Goal: Task Accomplishment & Management: Complete application form

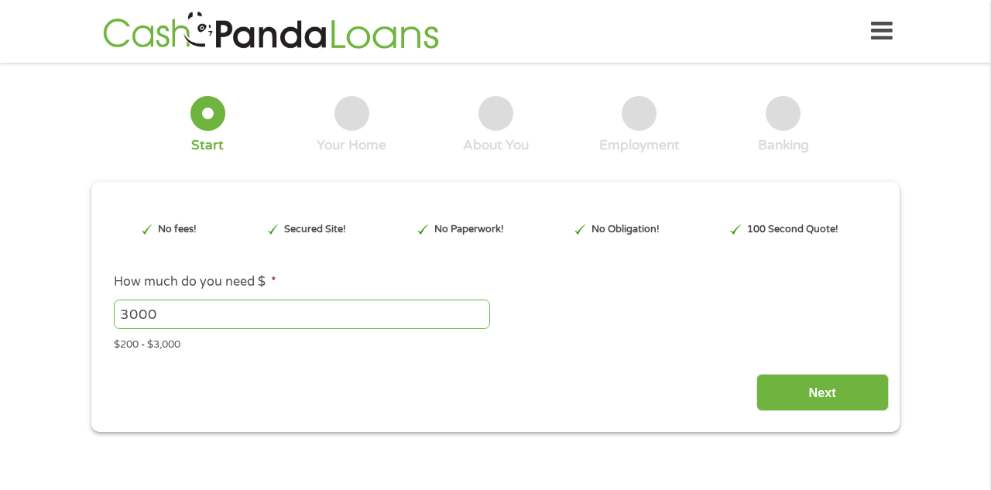
type input "EAIaIQobChMIq_HPzNDgjwMV3zrUAR0LmwquEAAYAyAAEgKxDPD_BwE"
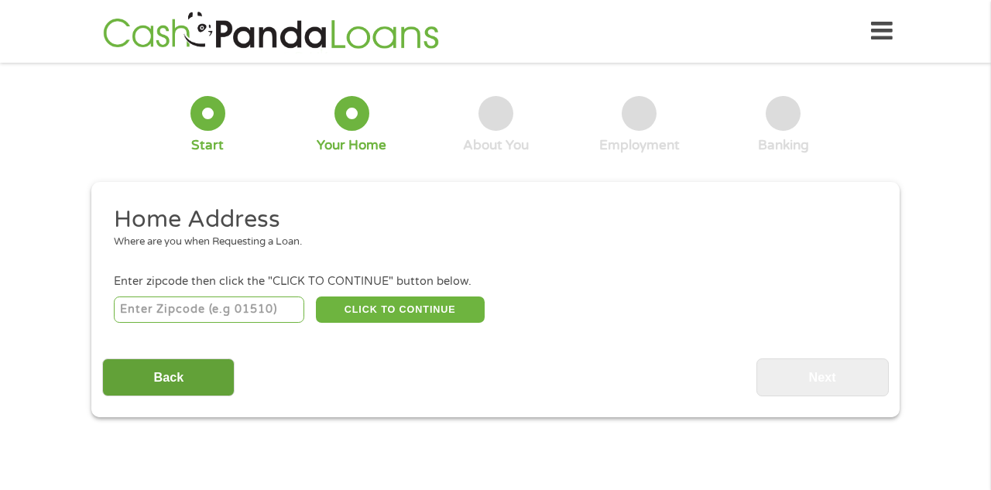
click at [180, 375] on input "Back" at bounding box center [168, 378] width 132 height 38
click at [183, 381] on input "Back" at bounding box center [168, 378] width 132 height 38
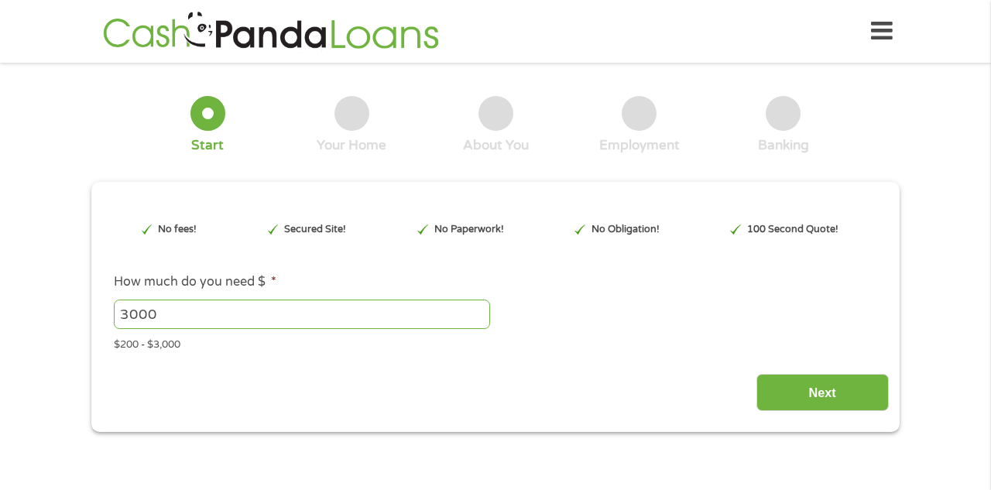
scroll to position [6, 6]
click at [170, 318] on input "3000" at bounding box center [302, 314] width 376 height 29
type input "3"
type input "5"
type input "6000"
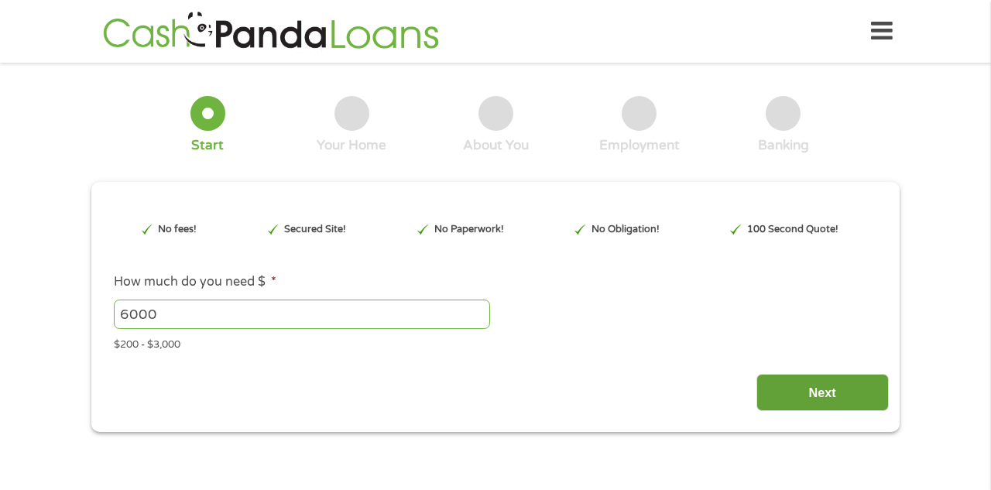
click at [816, 392] on input "Next" at bounding box center [823, 393] width 132 height 38
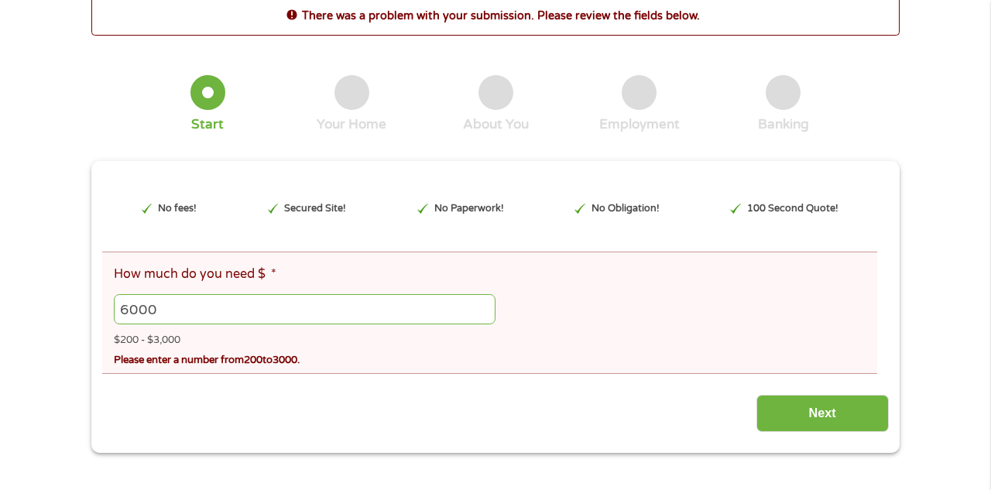
scroll to position [96, 0]
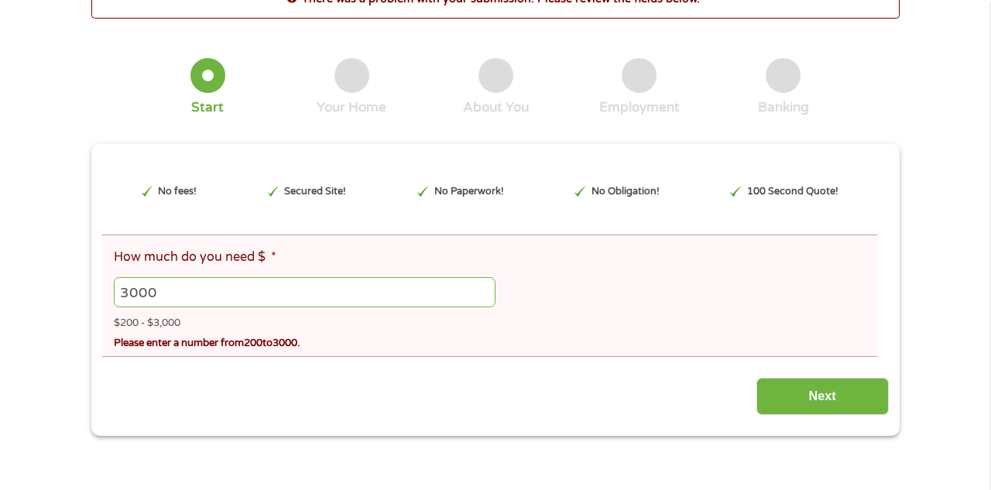
click at [482, 297] on input "3000" at bounding box center [305, 291] width 382 height 29
click at [486, 298] on input "2997" at bounding box center [305, 291] width 382 height 29
click at [485, 289] on input "2999" at bounding box center [305, 291] width 382 height 29
type input "3000"
click at [485, 289] on input "3000" at bounding box center [305, 291] width 382 height 29
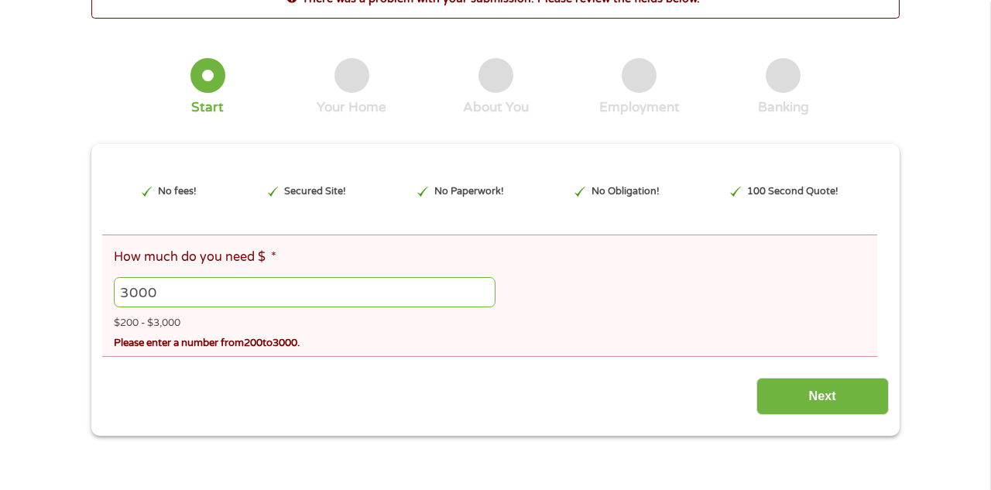
click at [485, 289] on input "3000" at bounding box center [305, 291] width 382 height 29
click at [830, 401] on input "Next" at bounding box center [823, 397] width 132 height 38
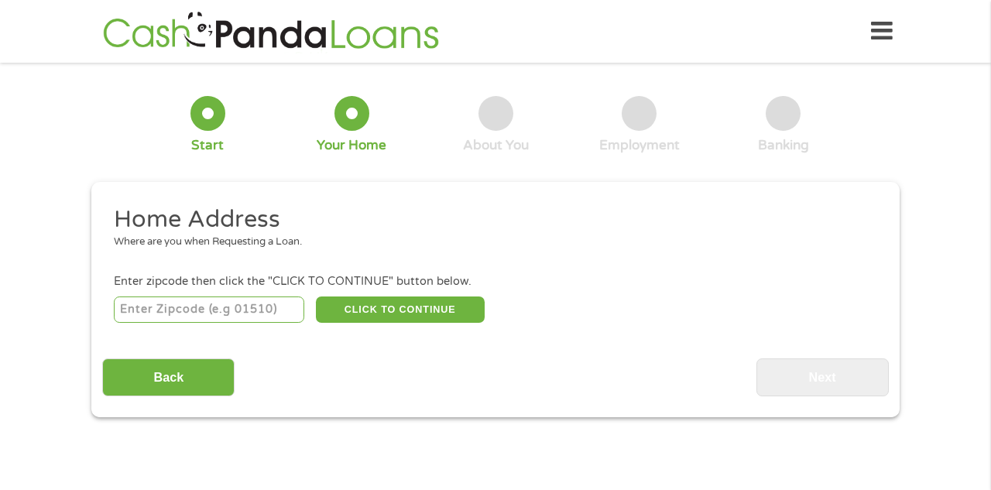
scroll to position [0, 0]
click at [289, 307] on input "number" at bounding box center [209, 310] width 191 height 26
type input "72039"
select select "[US_STATE]"
click at [396, 307] on button "CLICK TO CONTINUE" at bounding box center [400, 310] width 169 height 26
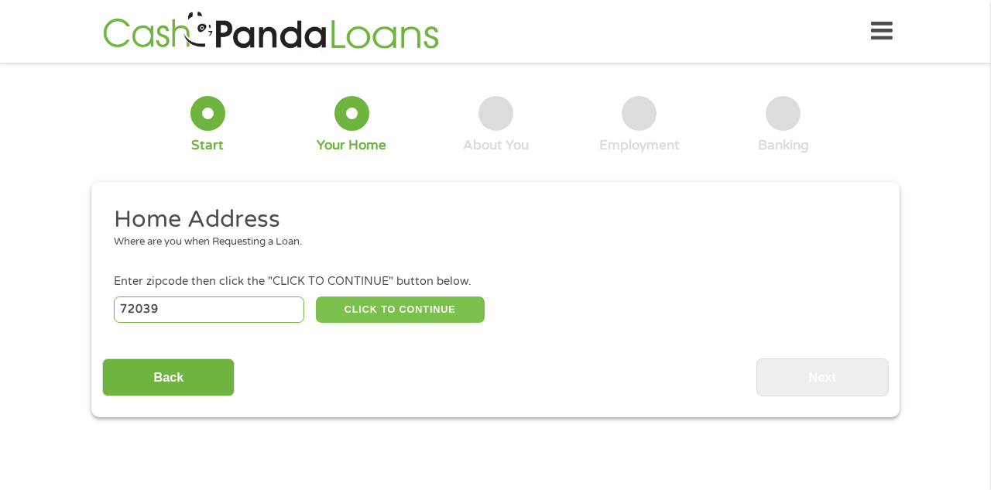
type input "72039"
type input "[GEOGRAPHIC_DATA]"
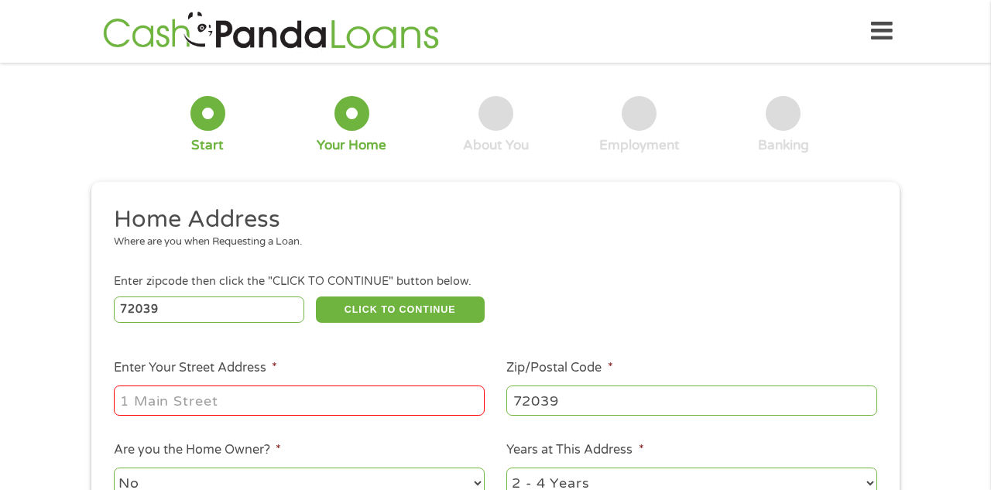
click at [263, 398] on input "Enter Your Street Address *" at bounding box center [299, 400] width 371 height 29
type input "[STREET_ADDRESS][PERSON_NAME]"
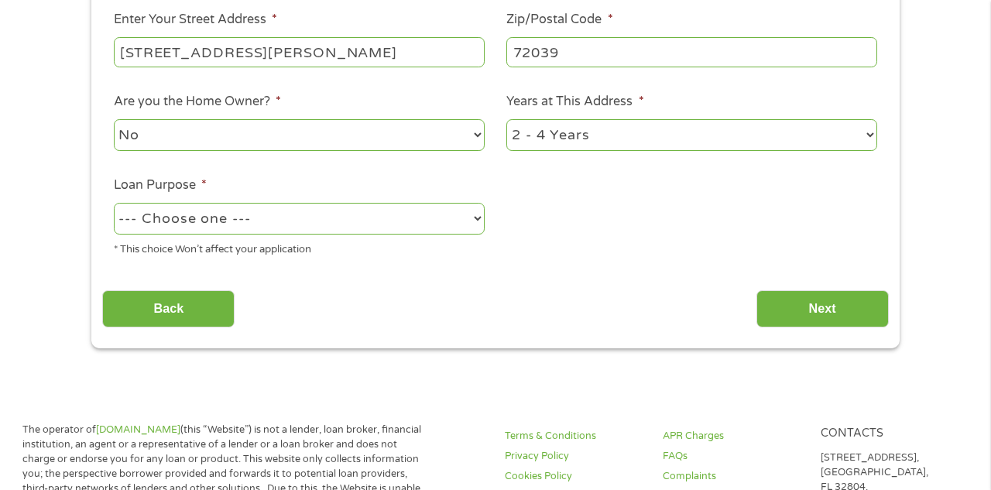
scroll to position [379, 0]
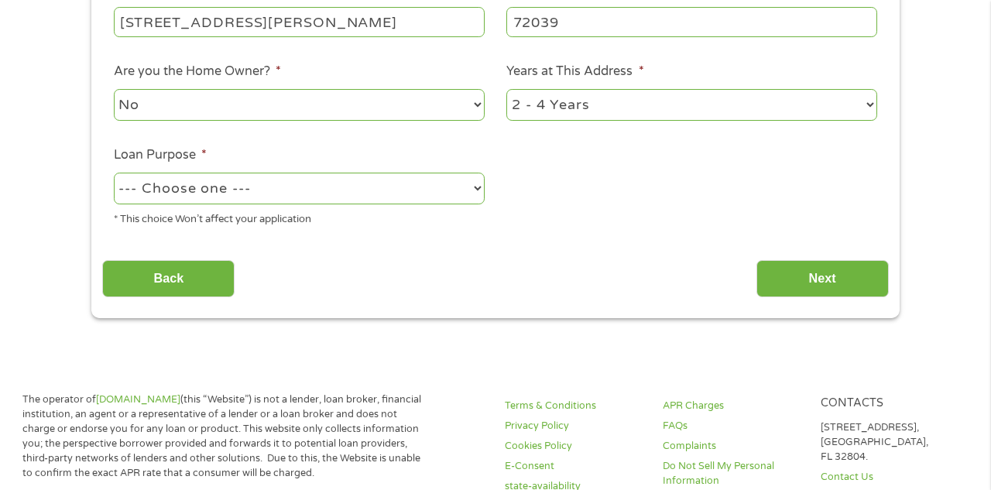
click at [870, 102] on select "1 Year or less 1 - 2 Years 2 - 4 Years Over 4 Years" at bounding box center [692, 105] width 371 height 32
select select "60months"
click at [507, 90] on select "1 Year or less 1 - 2 Years 2 - 4 Years Over 4 Years" at bounding box center [692, 105] width 371 height 32
click at [485, 187] on li "Loan Purpose * --- Choose one --- Pay Bills Debt Consolidation Home Improvement…" at bounding box center [298, 187] width 393 height 82
click at [481, 189] on select "--- Choose one --- Pay Bills Debt Consolidation Home Improvement Major Purchase…" at bounding box center [299, 189] width 371 height 32
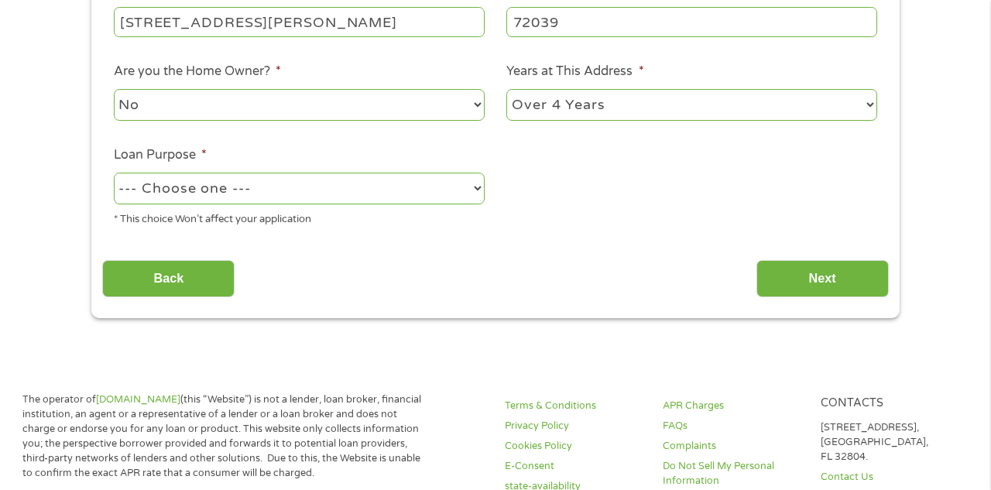
select select "homeimprovement"
click at [114, 173] on select "--- Choose one --- Pay Bills Debt Consolidation Home Improvement Major Purchase…" at bounding box center [299, 189] width 371 height 32
click at [481, 103] on select "No Yes" at bounding box center [299, 105] width 371 height 32
select select "yes"
click at [114, 90] on select "No Yes" at bounding box center [299, 105] width 371 height 32
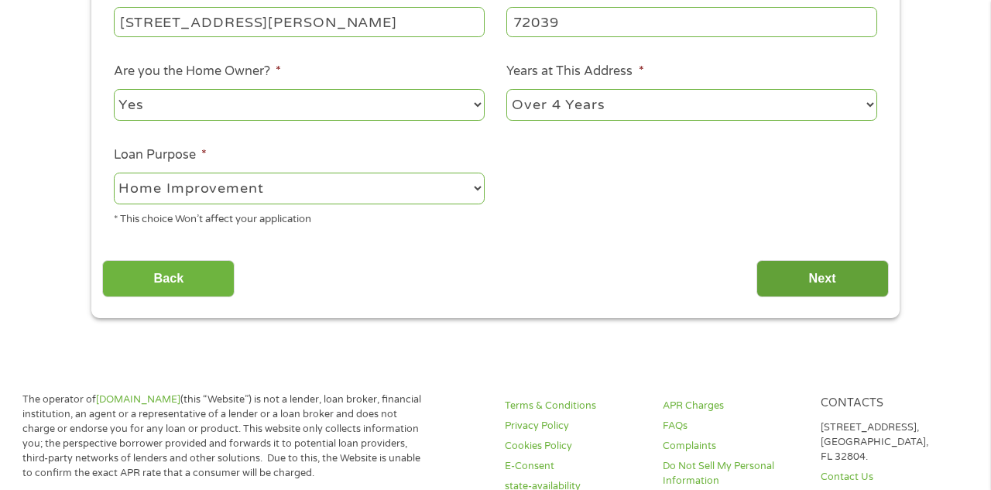
click at [810, 275] on input "Next" at bounding box center [823, 279] width 132 height 38
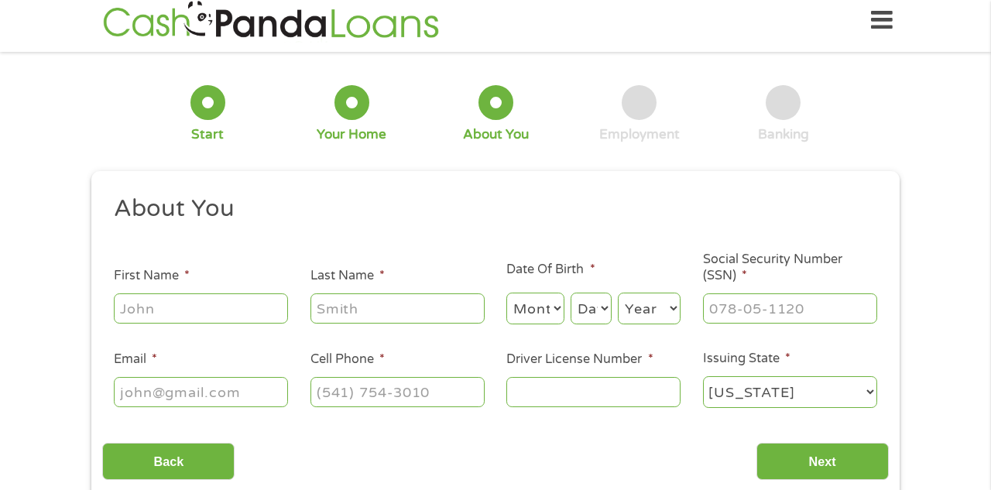
scroll to position [0, 0]
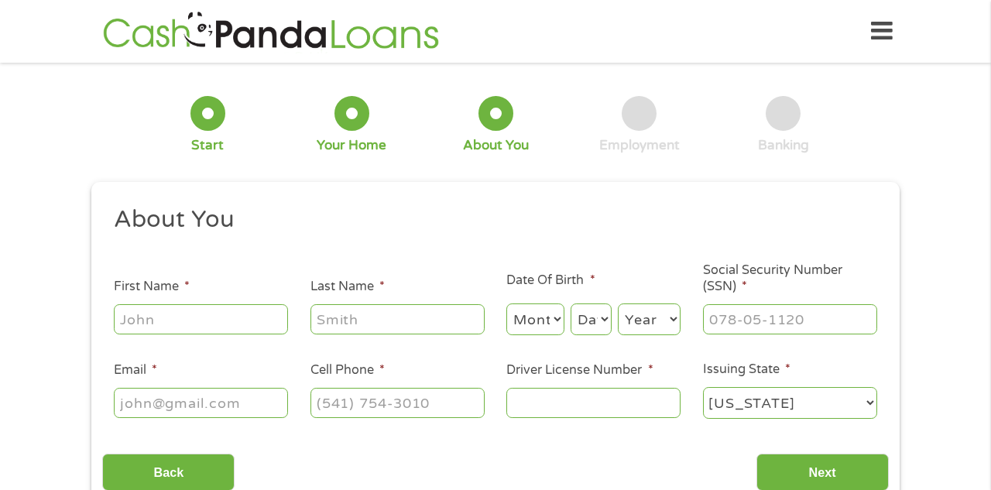
click at [198, 316] on input "First Name *" at bounding box center [201, 318] width 174 height 29
type input "w h"
type input "[PERSON_NAME]"
type input "[EMAIL_ADDRESS][DOMAIN_NAME]"
click at [552, 322] on select "Month 1 2 3 4 5 6 7 8 9 10 11 12" at bounding box center [536, 320] width 58 height 32
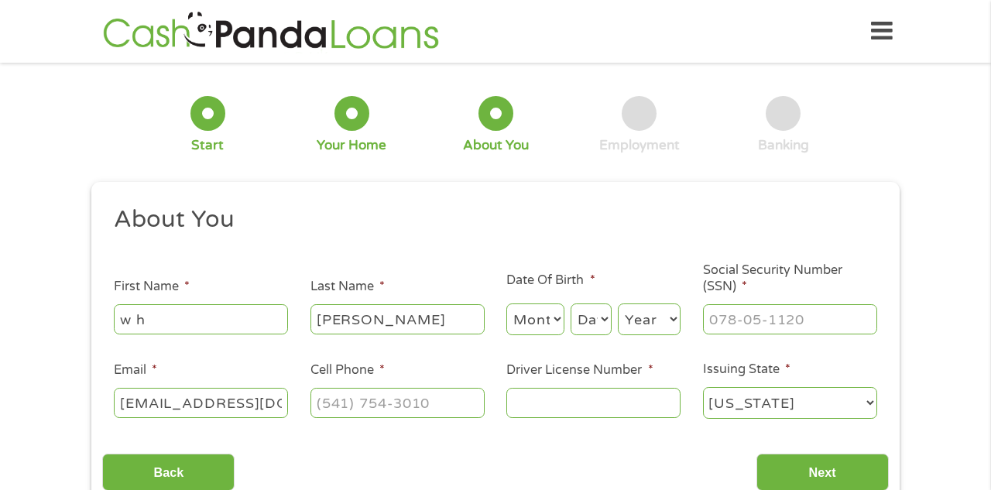
select select "7"
click at [507, 304] on select "Month 1 2 3 4 5 6 7 8 9 10 11 12" at bounding box center [536, 320] width 58 height 32
click at [599, 316] on select "Day 1 2 3 4 5 6 7 8 9 10 11 12 13 14 15 16 17 18 19 20 21 22 23 24 25 26 27 28 …" at bounding box center [591, 320] width 41 height 32
select select "28"
click at [571, 304] on select "Day 1 2 3 4 5 6 7 8 9 10 11 12 13 14 15 16 17 18 19 20 21 22 23 24 25 26 27 28 …" at bounding box center [591, 320] width 41 height 32
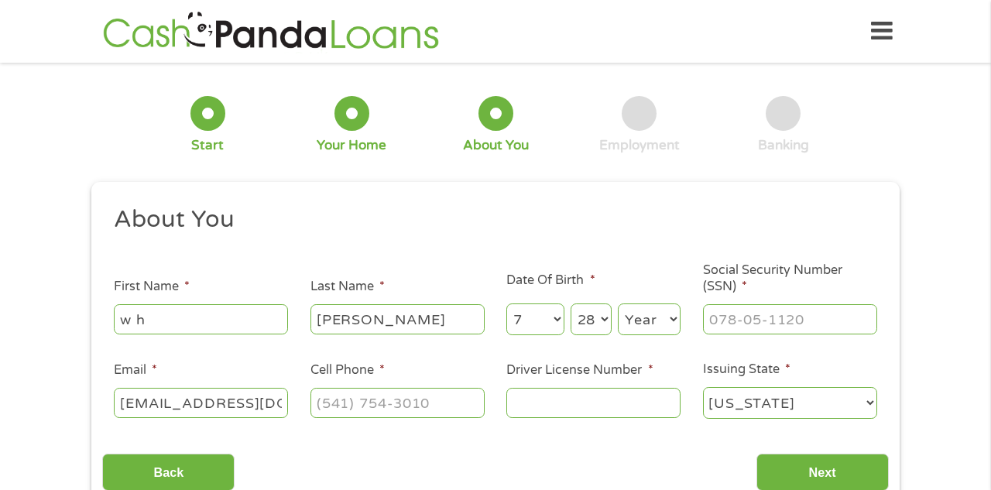
click at [672, 328] on select "Year [DATE] 2006 2005 2004 2003 2002 2001 2000 1999 1998 1997 1996 1995 1994 19…" at bounding box center [649, 320] width 63 height 32
select select "1938"
click at [618, 304] on select "Year [DATE] 2006 2005 2004 2003 2002 2001 2000 1999 1998 1997 1996 1995 1994 19…" at bounding box center [649, 320] width 63 height 32
click at [832, 328] on input "___-__-____" at bounding box center [790, 318] width 174 height 29
type input "393-38-1543"
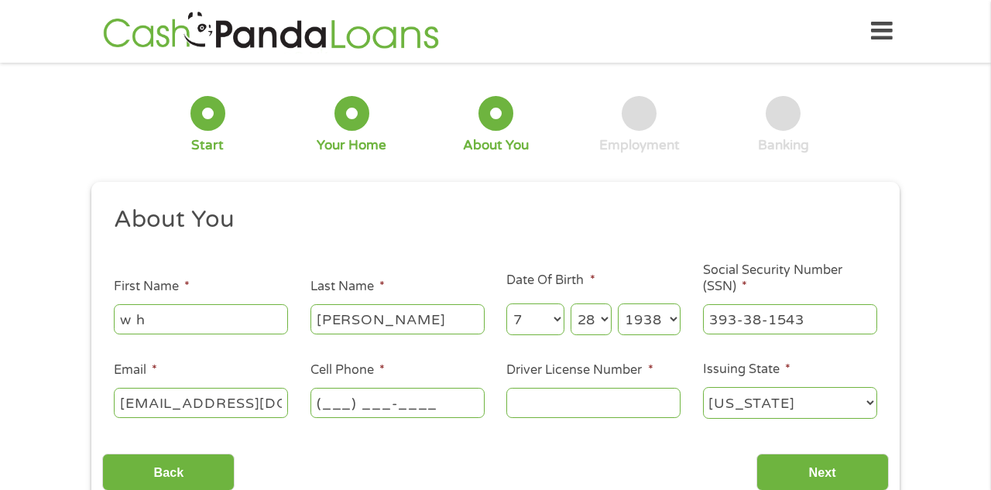
click at [459, 407] on input "(___) ___-____" at bounding box center [398, 402] width 174 height 29
type input "[PHONE_NUMBER]"
click at [826, 472] on input "Next" at bounding box center [823, 473] width 132 height 38
click at [577, 404] on input "Driver License Number *" at bounding box center [594, 402] width 174 height 29
click at [222, 483] on input "Back" at bounding box center [168, 473] width 132 height 38
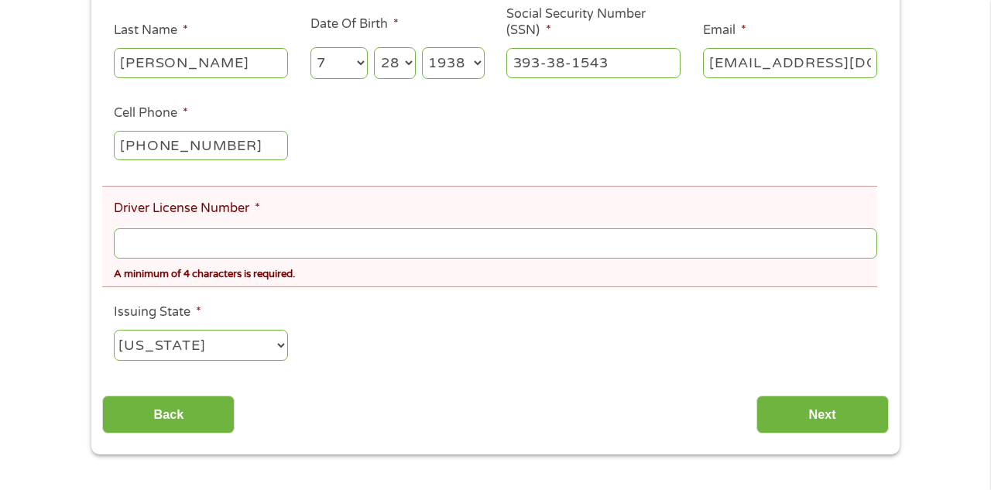
scroll to position [436, 0]
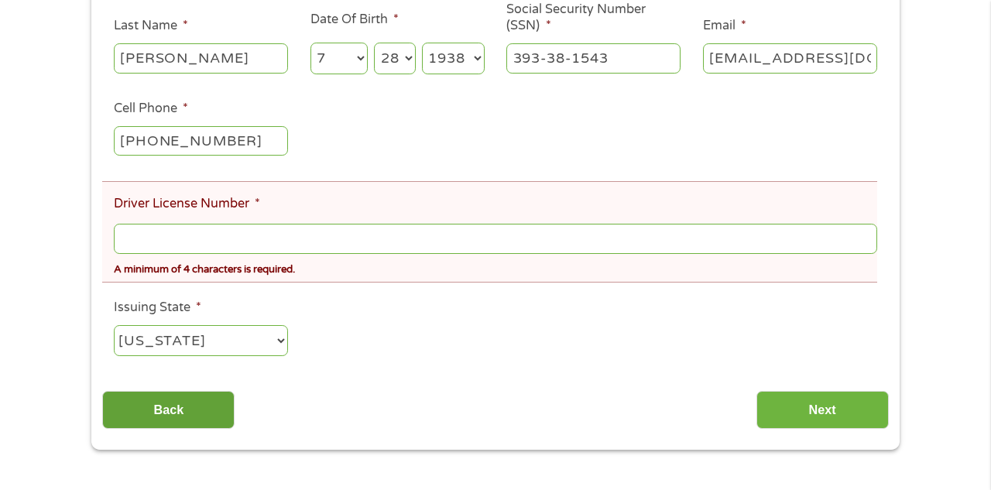
click at [129, 425] on input "Back" at bounding box center [168, 410] width 132 height 38
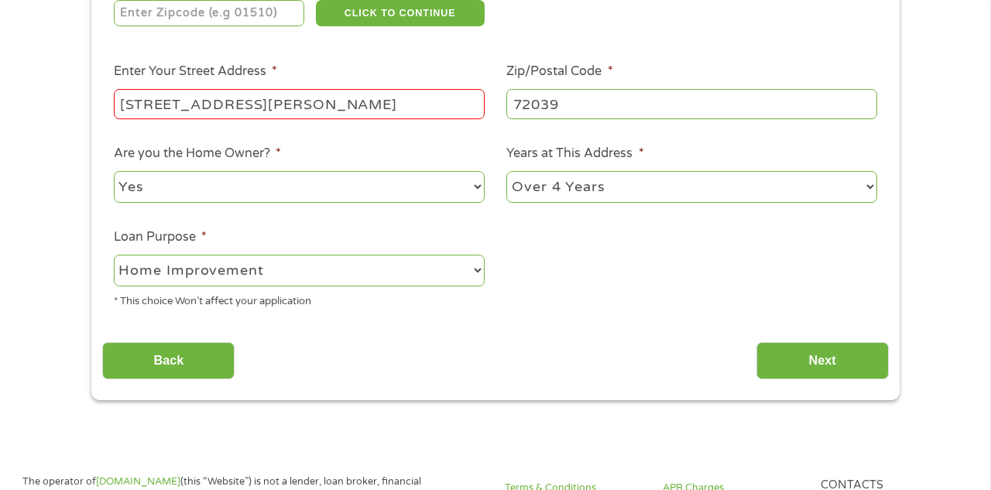
scroll to position [305, 0]
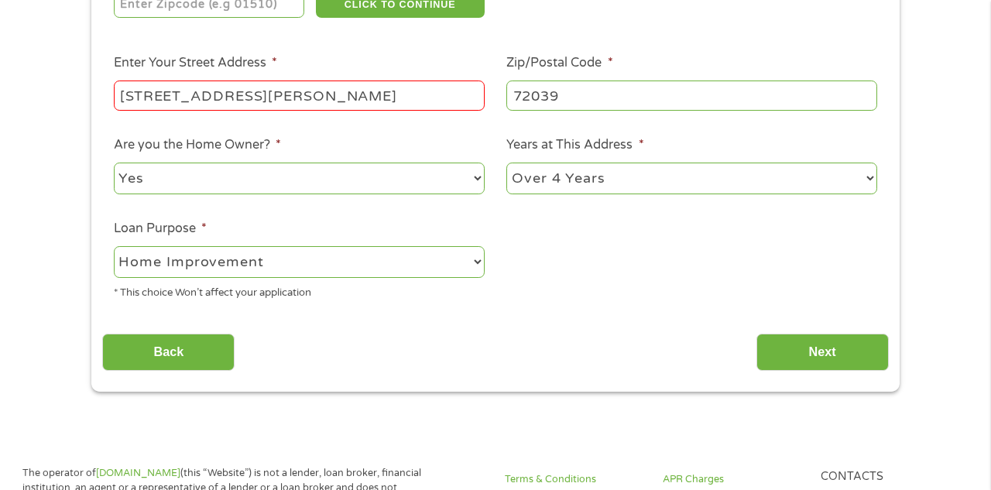
click at [474, 185] on select "No Yes" at bounding box center [299, 179] width 371 height 32
click at [114, 163] on select "No Yes" at bounding box center [299, 179] width 371 height 32
drag, startPoint x: 794, startPoint y: 362, endPoint x: 785, endPoint y: 352, distance: 13.2
click at [799, 357] on input "Next" at bounding box center [823, 353] width 132 height 38
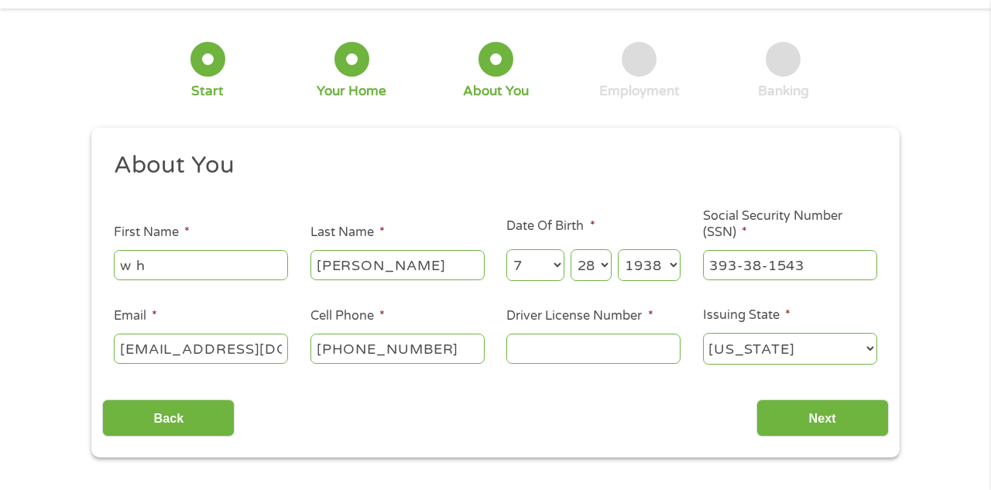
scroll to position [0, 0]
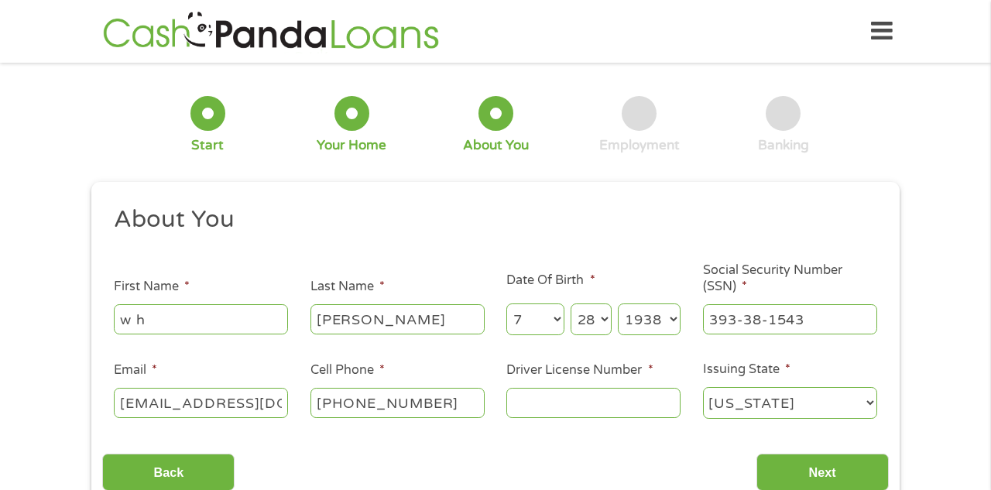
click at [594, 393] on input "Driver License Number *" at bounding box center [594, 402] width 174 height 29
